Goal: Task Accomplishment & Management: Manage account settings

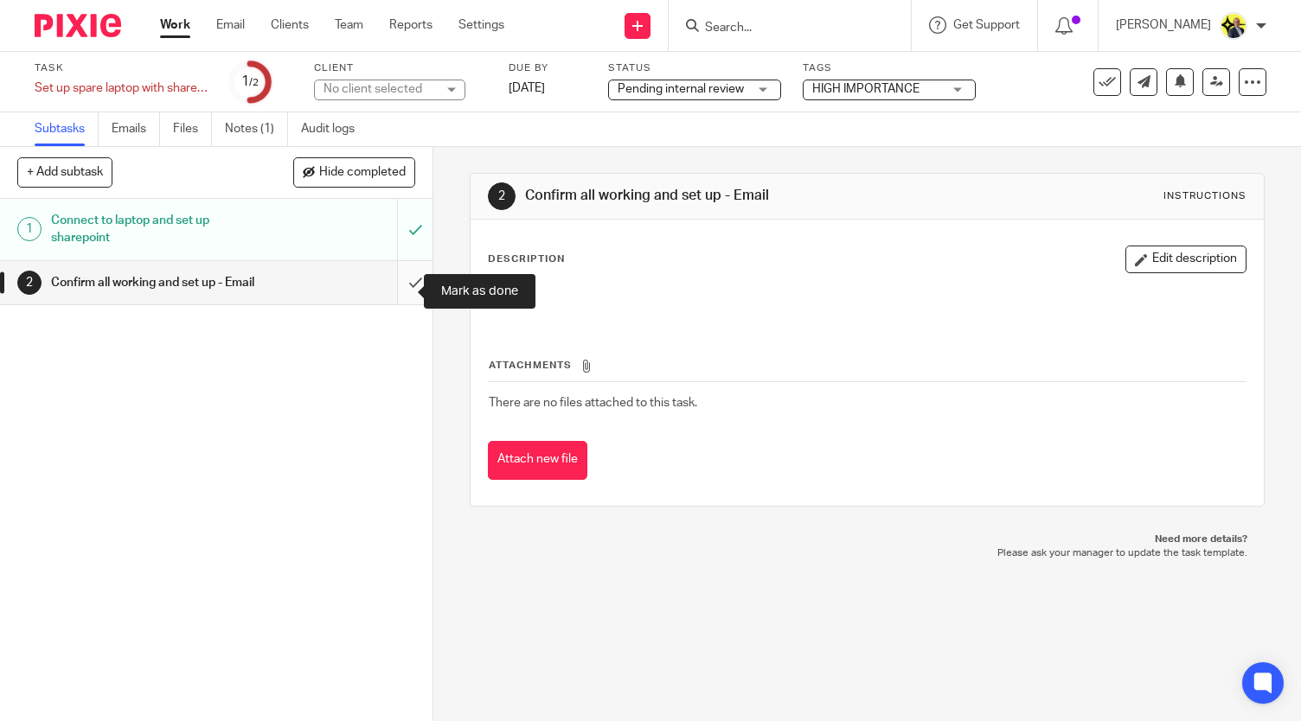
click at [398, 301] on input "submit" at bounding box center [216, 282] width 432 height 43
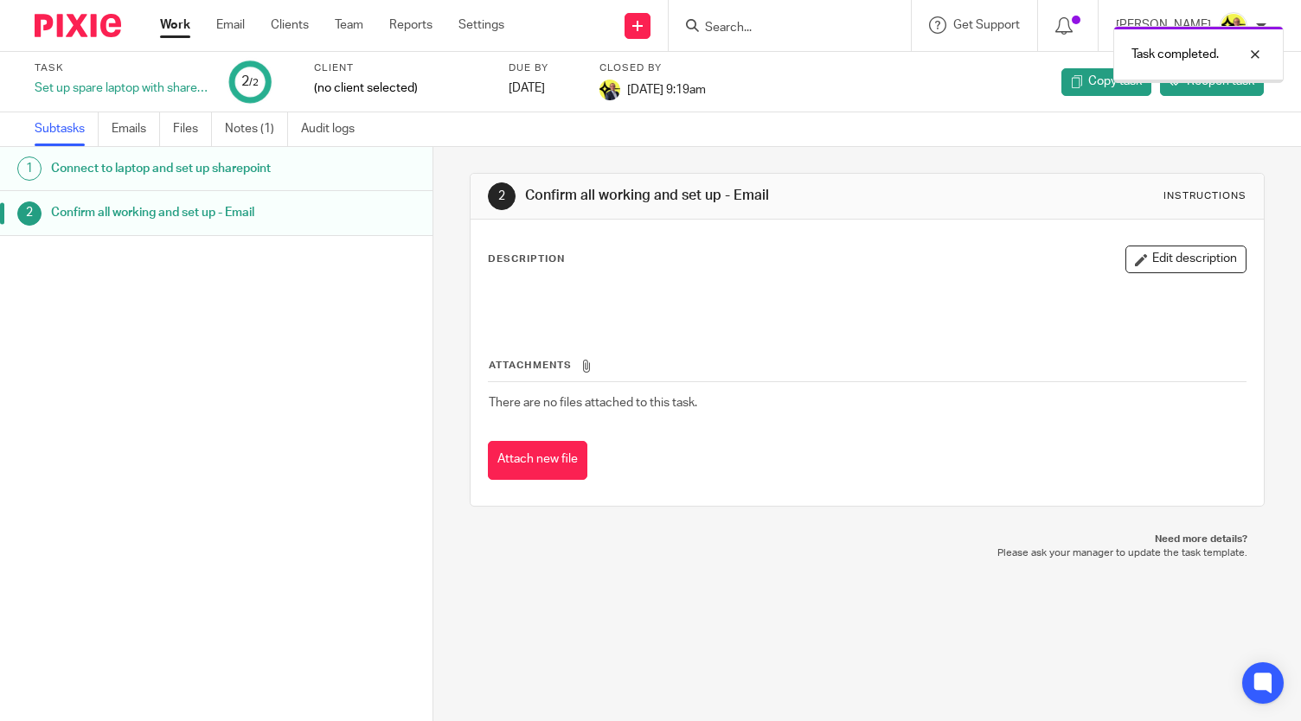
click at [176, 34] on link "Work" at bounding box center [175, 24] width 30 height 17
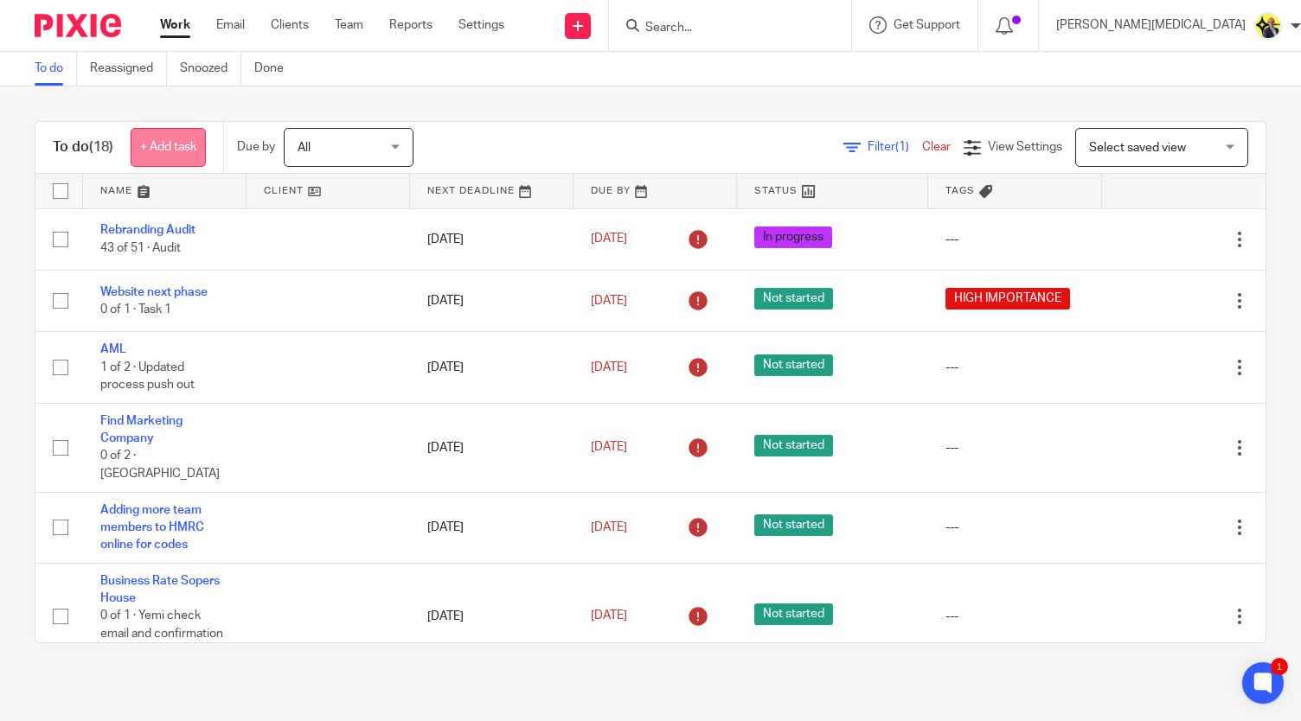
click at [169, 146] on link "+ Add task" at bounding box center [168, 147] width 75 height 39
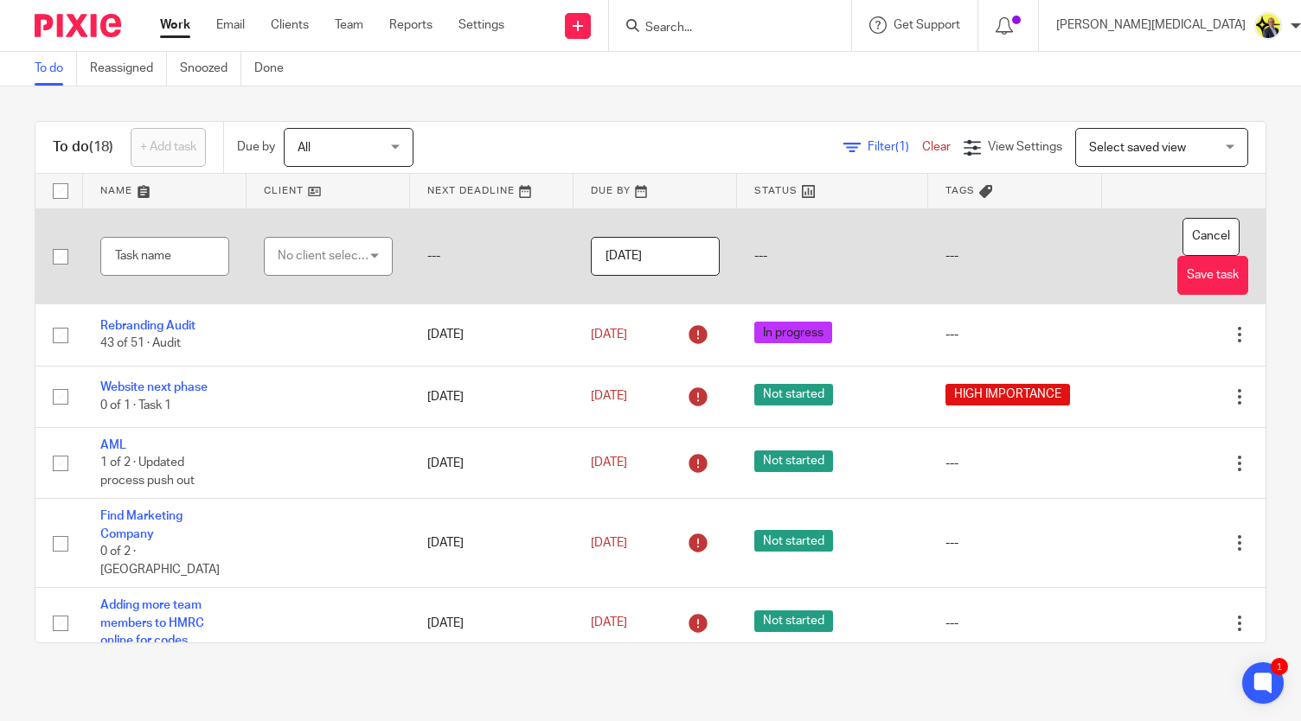
click at [635, 256] on input "[DATE]" at bounding box center [655, 256] width 129 height 39
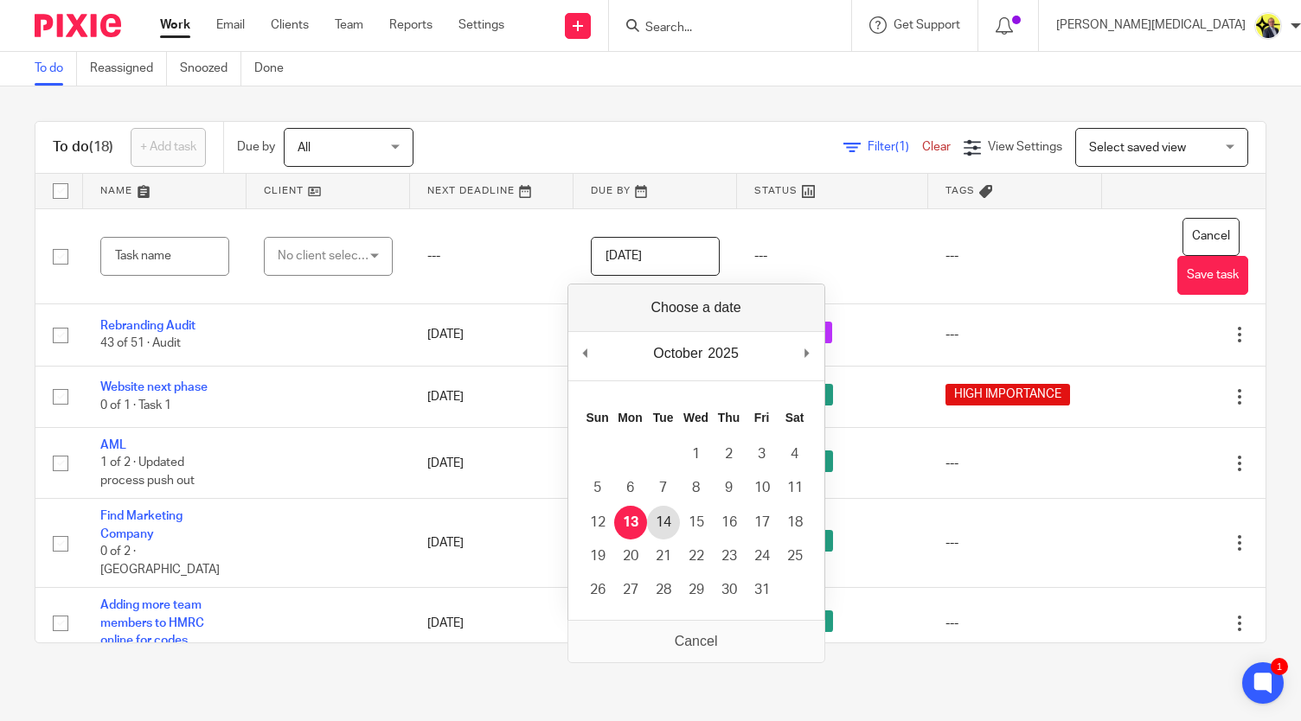
type input "[DATE]"
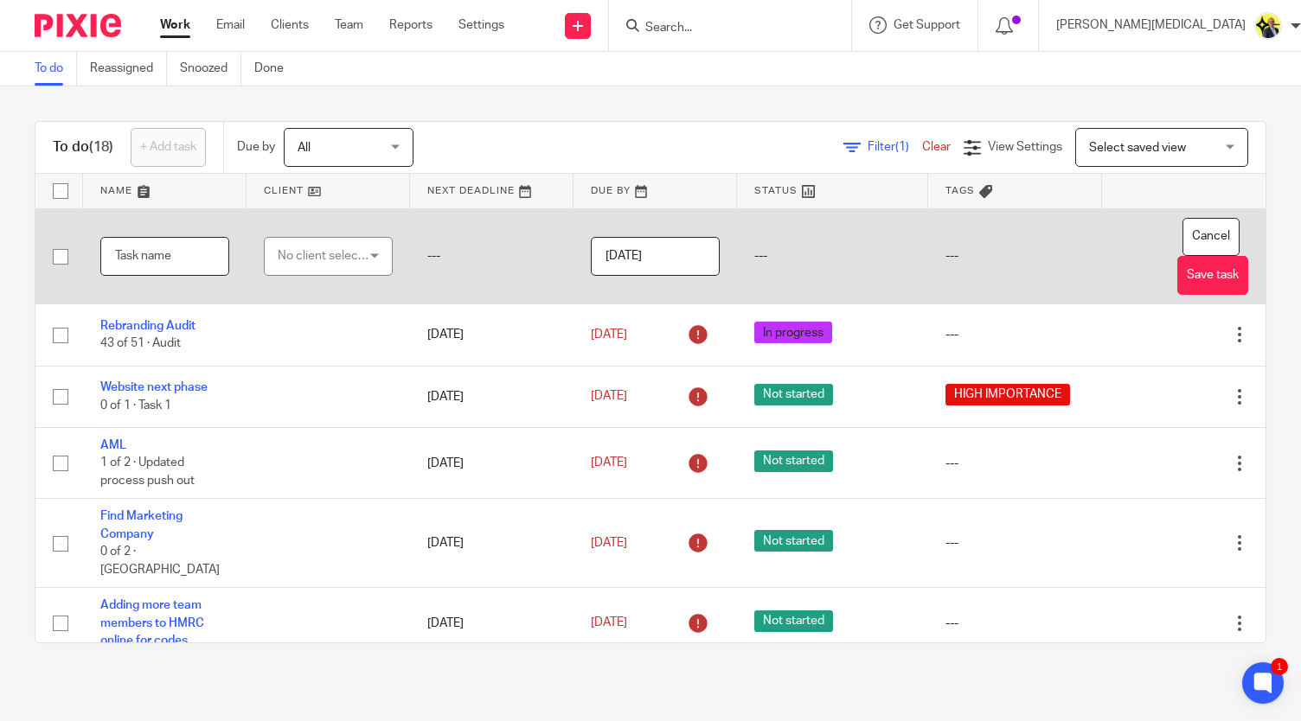
click at [109, 260] on input "text" at bounding box center [164, 256] width 129 height 39
type input "Group Insurance & ACCA"
click at [1177, 276] on button "Save task" at bounding box center [1212, 275] width 71 height 39
